Goal: Find contact information: Find contact information

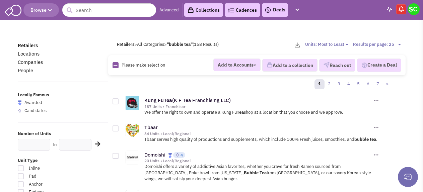
click at [109, 17] on header "Browse Advanced Collections Cadences 0 Deals Activity Help-Center Calendar" at bounding box center [211, 10] width 423 height 20
click at [109, 14] on input "text" at bounding box center [109, 9] width 94 height 13
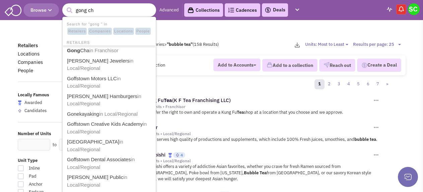
type input "gong cha"
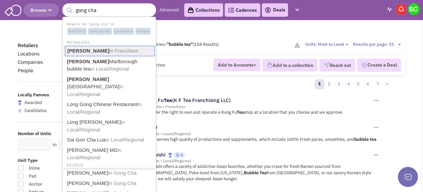
click at [110, 49] on span "in Franchisor" at bounding box center [124, 51] width 29 height 6
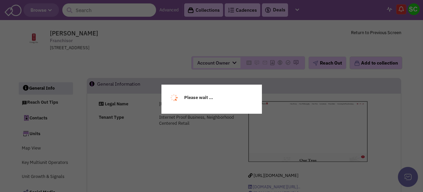
select select
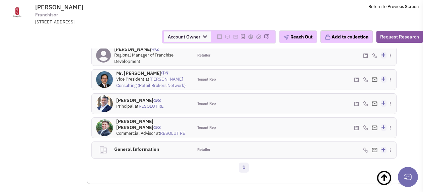
scroll to position [470, 0]
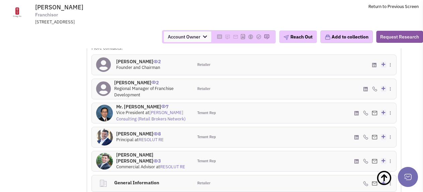
click at [366, 92] on icon at bounding box center [366, 89] width 4 height 5
drag, startPoint x: 114, startPoint y: 86, endPoint x: 154, endPoint y: 86, distance: 40.5
click at [154, 86] on div "[PERSON_NAME] 2 Regional Manager of Franchise Development" at bounding box center [143, 89] width 102 height 20
copy h4 "[PERSON_NAME]"
click at [392, 84] on span "[PHONE_NUMBER] - Cell Copy Cell Phone" at bounding box center [369, 81] width 53 height 6
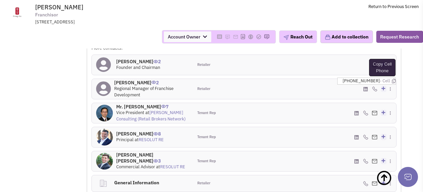
click at [392, 83] on icon at bounding box center [394, 81] width 4 height 4
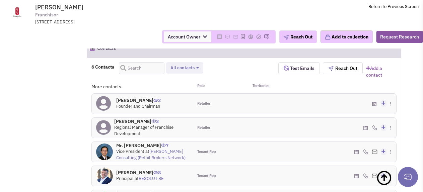
scroll to position [403, 0]
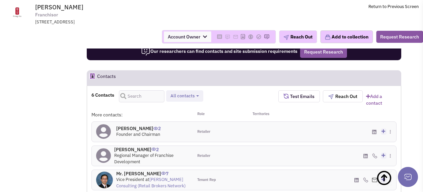
click at [373, 135] on icon at bounding box center [374, 132] width 4 height 5
